Goal: Information Seeking & Learning: Learn about a topic

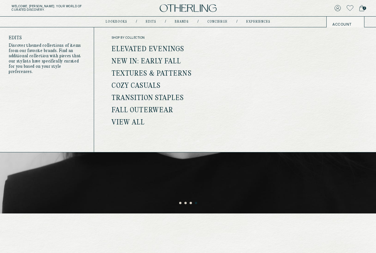
click at [138, 69] on ul "Elevated Evenings New In: Early Fall Textures & Patterns Cozy Casuals Transitio…" at bounding box center [154, 86] width 85 height 80
click at [135, 72] on link "Textures & Patterns" at bounding box center [152, 74] width 80 height 8
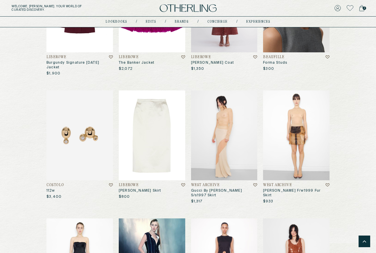
scroll to position [1422, 0]
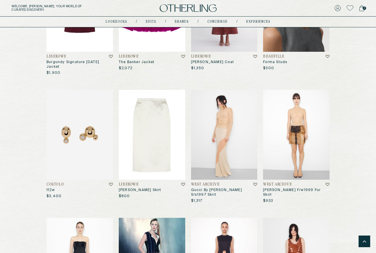
click at [229, 130] on img at bounding box center [224, 135] width 67 height 90
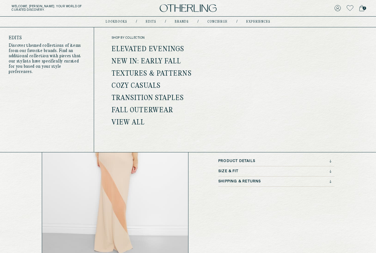
click at [133, 122] on link "View all" at bounding box center [128, 123] width 33 height 8
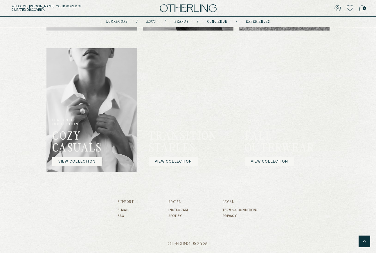
scroll to position [416, 0]
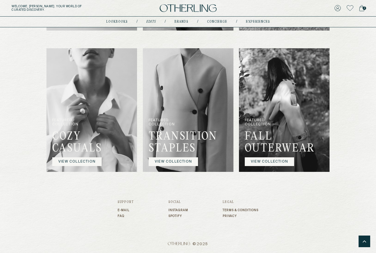
click at [189, 166] on link "VIEW COLLECTION" at bounding box center [173, 161] width 49 height 9
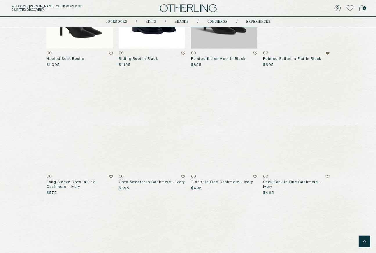
scroll to position [1539, 0]
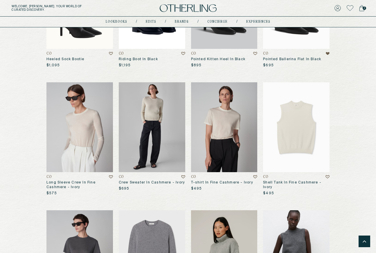
click at [149, 141] on img at bounding box center [152, 127] width 67 height 90
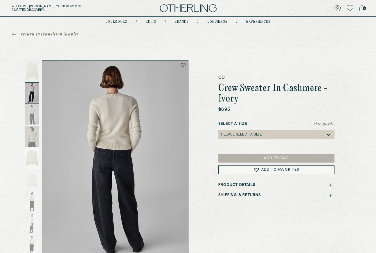
click at [29, 92] on div at bounding box center [32, 92] width 15 height 21
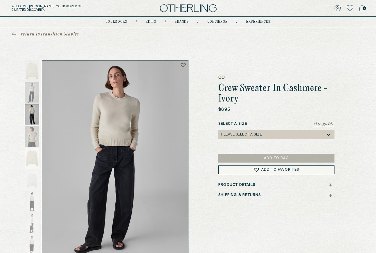
click at [32, 112] on div at bounding box center [32, 114] width 15 height 21
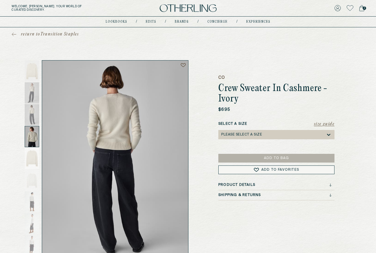
click at [33, 135] on div at bounding box center [32, 136] width 15 height 21
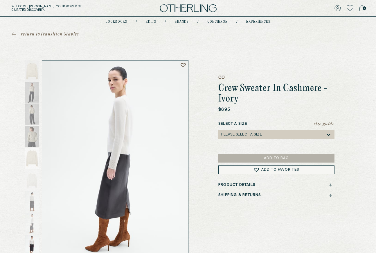
drag, startPoint x: 240, startPoint y: 101, endPoint x: 217, endPoint y: 88, distance: 26.8
click at [217, 88] on div "CO Crew Sweater In Cashmere - Ivory $695 Size Guide Select a Size Please select…" at bounding box center [188, 160] width 302 height 200
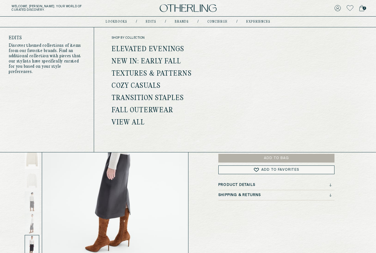
click at [131, 73] on link "Textures & Patterns" at bounding box center [152, 74] width 80 height 8
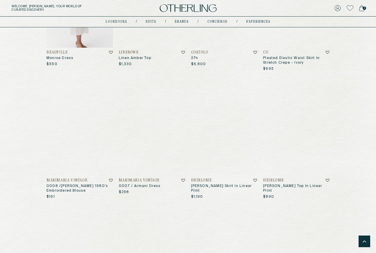
scroll to position [404, 0]
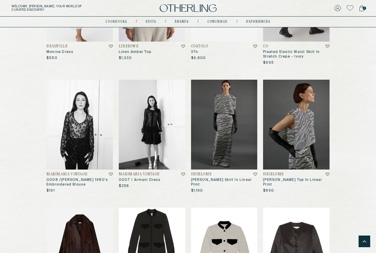
click at [159, 137] on img at bounding box center [152, 125] width 67 height 90
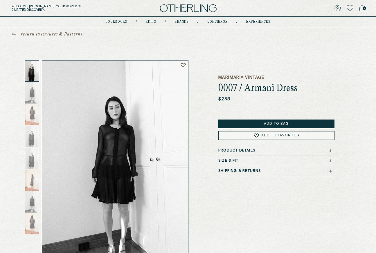
click at [15, 33] on icon at bounding box center [14, 34] width 5 height 4
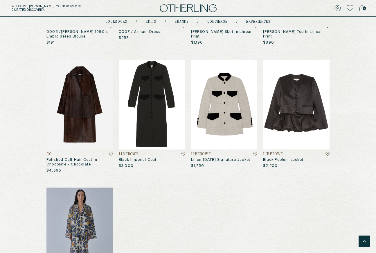
scroll to position [559, 0]
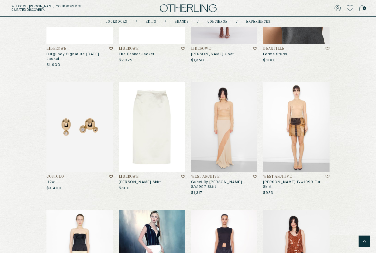
scroll to position [1427, 0]
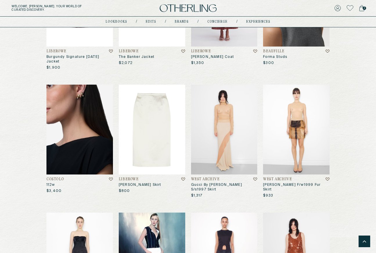
click at [72, 117] on img at bounding box center [80, 130] width 67 height 90
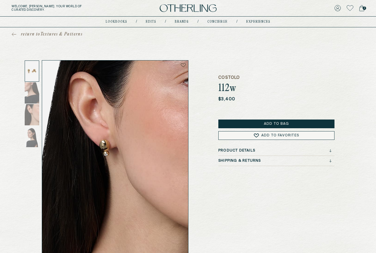
click at [183, 7] on img at bounding box center [188, 8] width 57 height 8
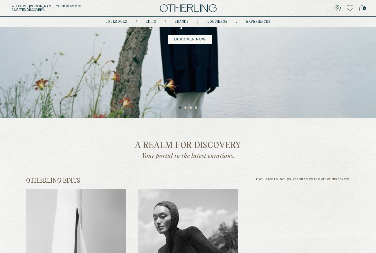
scroll to position [89, 0]
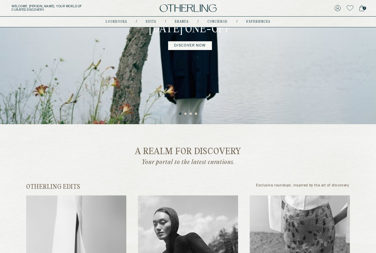
click at [185, 114] on button "2" at bounding box center [186, 114] width 3 height 3
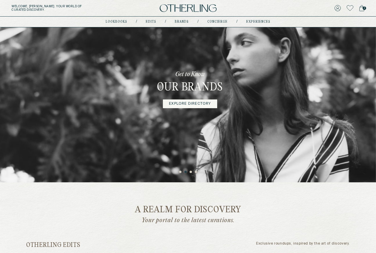
scroll to position [29, 0]
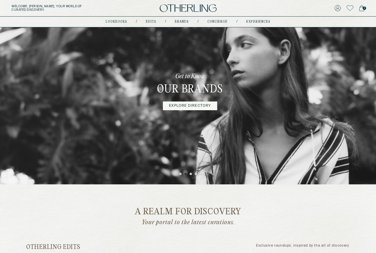
click at [192, 174] on button "3" at bounding box center [191, 174] width 3 height 3
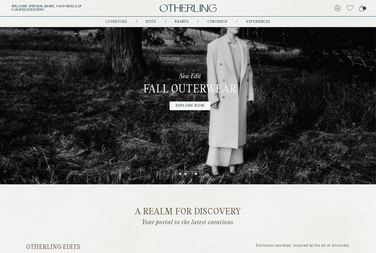
click at [197, 174] on button "4" at bounding box center [196, 174] width 3 height 3
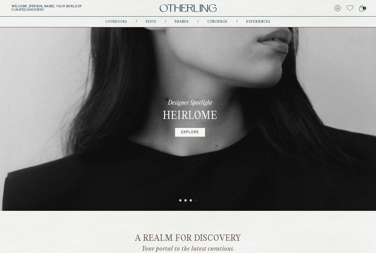
scroll to position [0, 0]
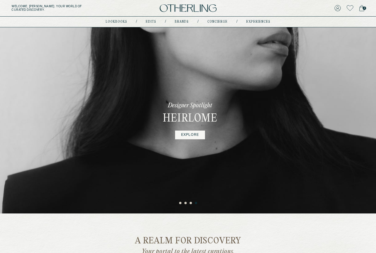
click at [190, 135] on link "EXPLORE" at bounding box center [190, 135] width 30 height 9
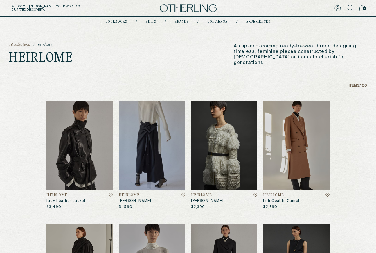
scroll to position [28, 0]
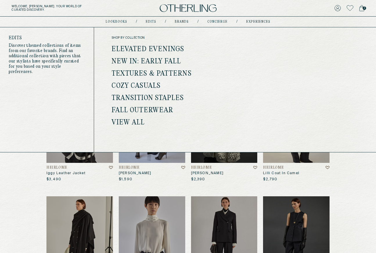
click at [142, 69] on ul "Elevated Evenings New In: Early Fall Textures & Patterns Cozy Casuals Transitio…" at bounding box center [154, 86] width 85 height 80
click at [144, 72] on link "Textures & Patterns" at bounding box center [152, 74] width 80 height 8
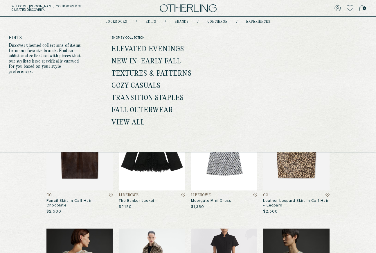
click at [141, 97] on link "Transition Staples" at bounding box center [148, 98] width 73 height 8
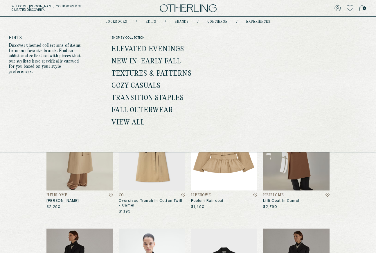
click at [138, 97] on link "Transition Staples" at bounding box center [148, 98] width 73 height 8
click at [148, 73] on link "Textures & Patterns" at bounding box center [152, 74] width 80 height 8
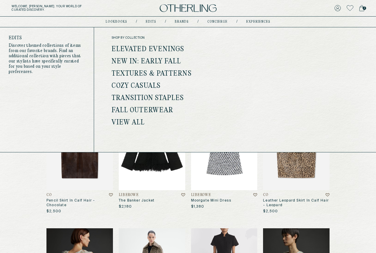
click at [156, 59] on link "New In: Early Fall" at bounding box center [147, 62] width 70 height 8
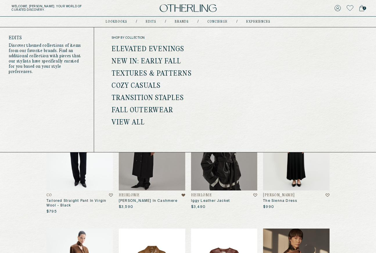
click at [131, 122] on link "View all" at bounding box center [128, 123] width 33 height 8
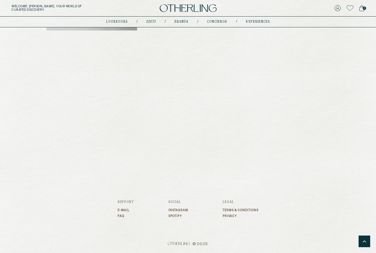
scroll to position [455, 0]
